Goal: Task Accomplishment & Management: Use online tool/utility

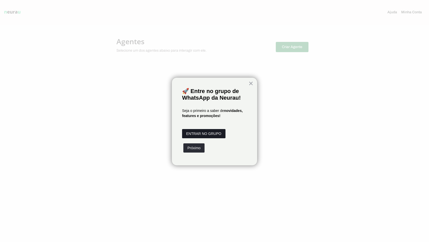
click at [212, 131] on button "ENTRAR NO GRUPO" at bounding box center [203, 133] width 43 height 9
click at [195, 148] on button "Próximo" at bounding box center [193, 147] width 21 height 9
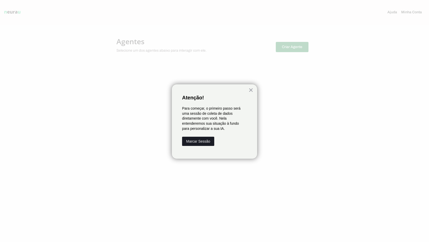
click at [200, 140] on button "Marcar Sessão" at bounding box center [198, 141] width 32 height 9
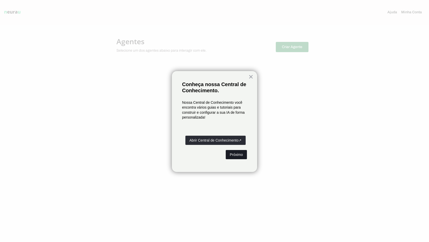
click at [236, 156] on button "Próximo" at bounding box center [236, 154] width 21 height 9
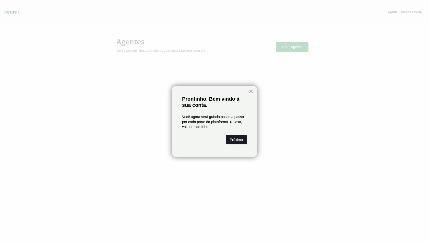
click at [239, 142] on button "Próximo" at bounding box center [236, 139] width 21 height 9
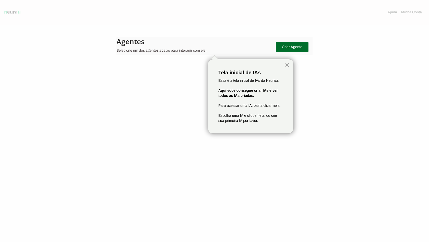
click at [285, 66] on button "×" at bounding box center [287, 65] width 5 height 8
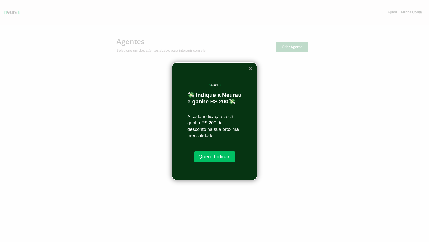
click at [249, 72] on button "×" at bounding box center [250, 68] width 5 height 8
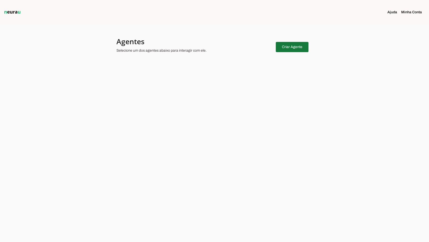
click at [290, 45] on span at bounding box center [292, 47] width 33 height 12
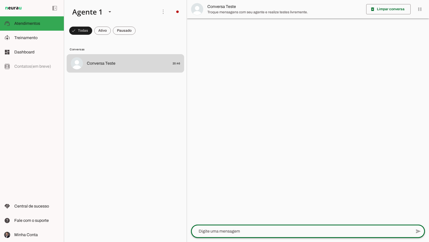
click at [211, 234] on div at bounding box center [301, 231] width 221 height 13
type textarea "opa"
click at [27, 39] on span "Treinamento" at bounding box center [25, 38] width 23 height 4
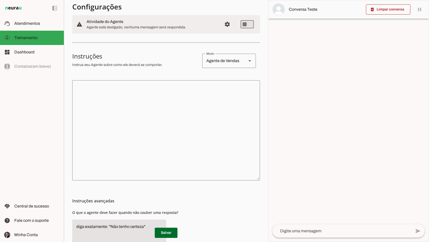
scroll to position [59, 0]
click at [241, 66] on div "Agente de Vendas" at bounding box center [222, 60] width 40 height 14
click at [211, 166] on textarea at bounding box center [166, 130] width 188 height 92
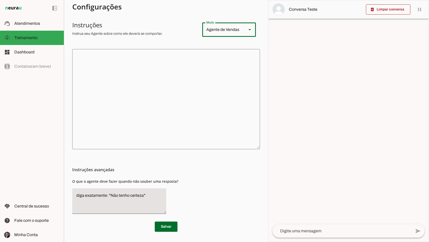
scroll to position [90, 0]
click at [154, 199] on textarea "diga exatamente: "Não tenho certeza"" at bounding box center [119, 200] width 94 height 17
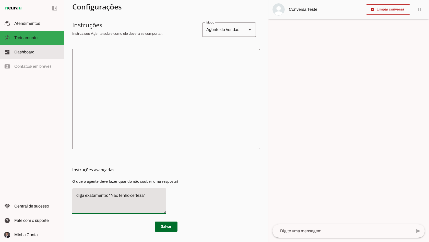
click at [38, 54] on slot at bounding box center [36, 52] width 45 height 6
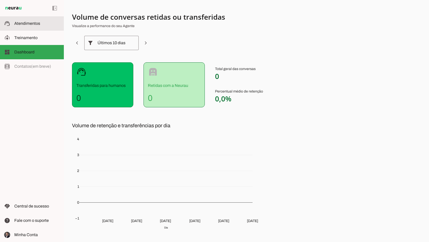
click at [35, 22] on span "Atendimentos" at bounding box center [27, 23] width 26 height 4
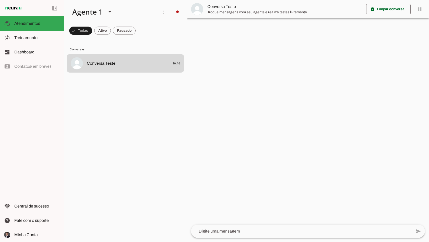
click at [0, 0] on textarea at bounding box center [0, 0] width 0 height 0
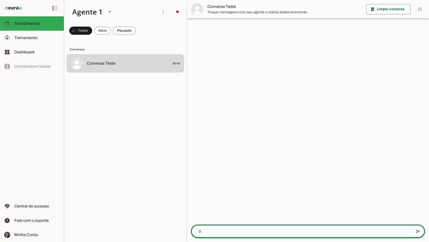
type textarea "oi"
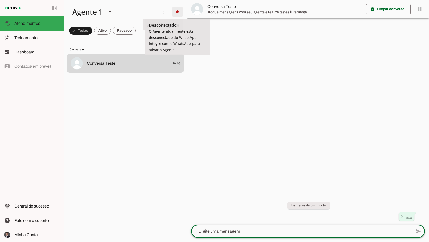
click at [177, 12] on span at bounding box center [177, 12] width 12 height 12
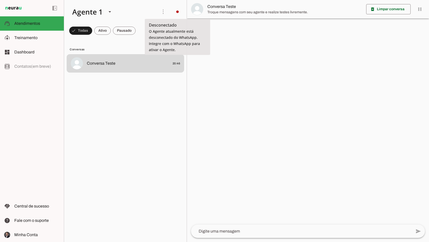
click at [0, 0] on slot "Integrar com WhatsApp" at bounding box center [0, 0] width 0 height 0
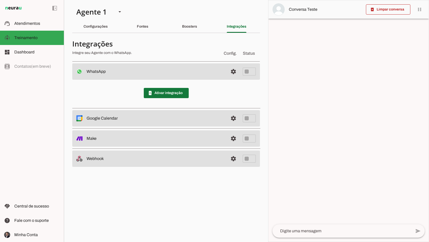
click at [170, 96] on span at bounding box center [166, 93] width 45 height 12
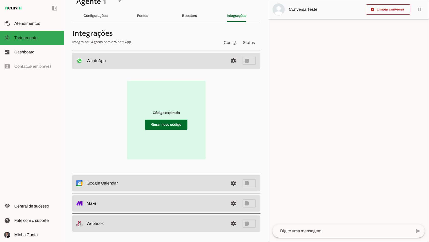
scroll to position [11, 0]
click at [175, 129] on span at bounding box center [166, 125] width 42 height 12
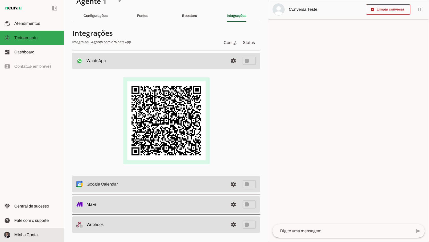
click at [21, 235] on span "Minha Conta" at bounding box center [26, 234] width 24 height 4
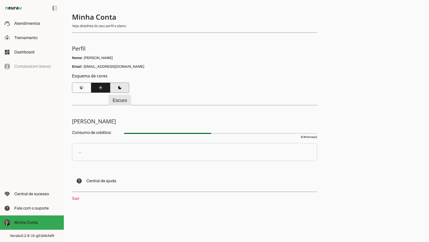
click at [120, 89] on span at bounding box center [119, 87] width 19 height 12
click at [81, 90] on span at bounding box center [81, 87] width 19 height 12
click at [100, 87] on span at bounding box center [100, 87] width 19 height 12
click at [94, 157] on p "..." at bounding box center [194, 152] width 245 height 18
click at [29, 55] on slot at bounding box center [36, 52] width 45 height 6
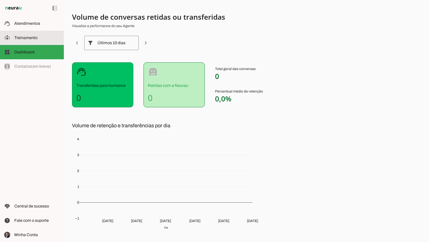
click at [39, 40] on slot at bounding box center [36, 38] width 45 height 6
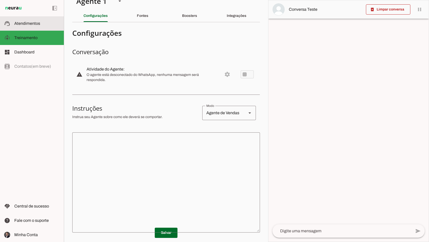
click at [44, 21] on slot at bounding box center [36, 23] width 45 height 6
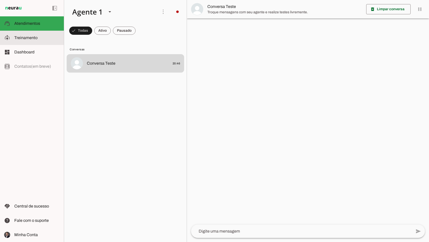
click at [42, 40] on slot at bounding box center [36, 38] width 45 height 6
